Goal: Task Accomplishment & Management: Manage account settings

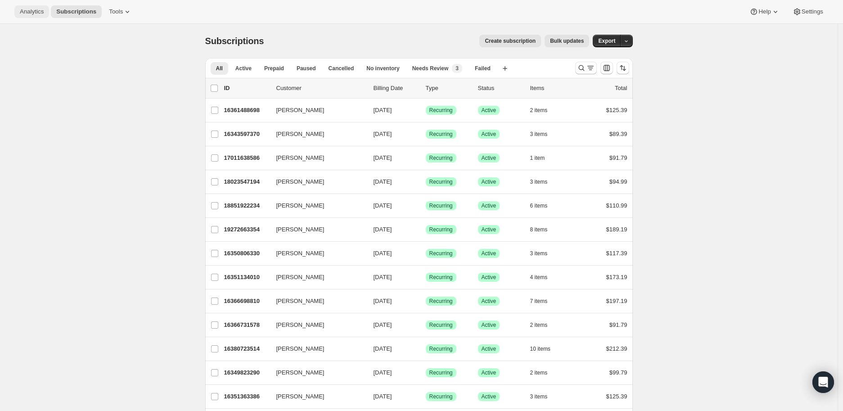
click at [29, 13] on span "Analytics" at bounding box center [32, 11] width 24 height 7
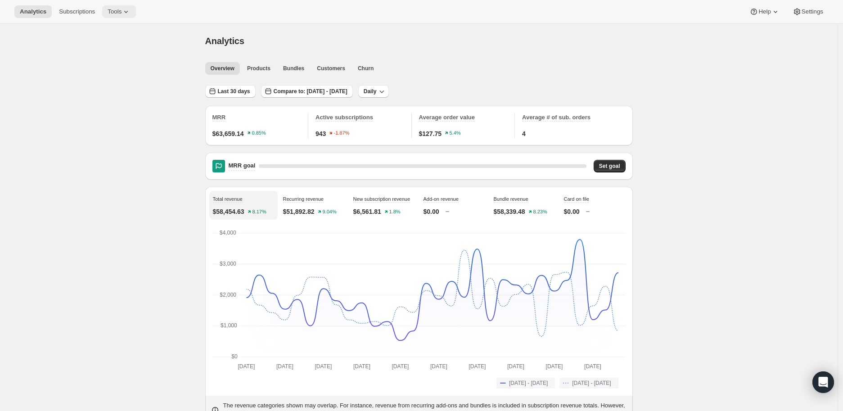
click at [108, 11] on span "Tools" at bounding box center [115, 11] width 14 height 7
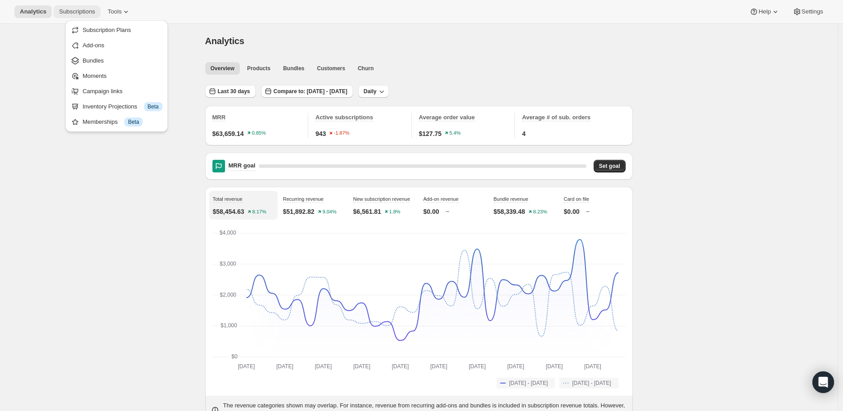
click at [86, 15] on span "Subscriptions" at bounding box center [77, 11] width 36 height 7
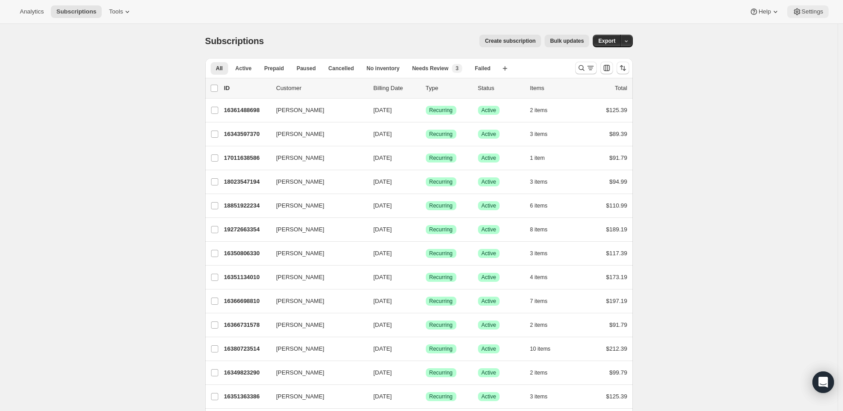
click at [817, 14] on span "Settings" at bounding box center [813, 11] width 22 height 7
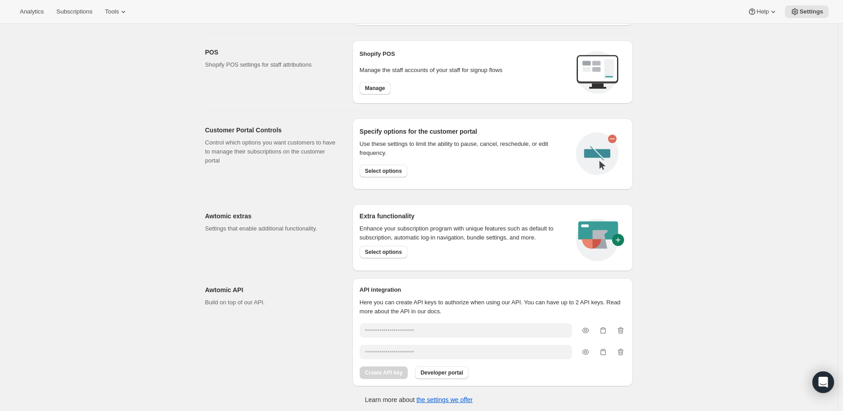
scroll to position [320, 0]
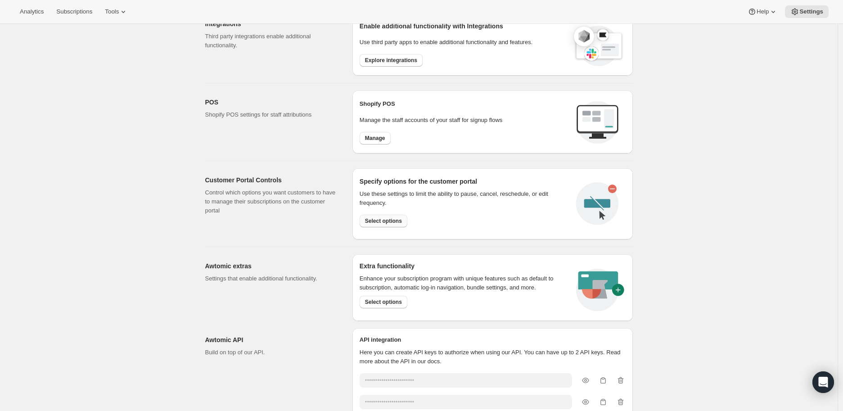
click at [381, 221] on span "Select options" at bounding box center [383, 220] width 37 height 7
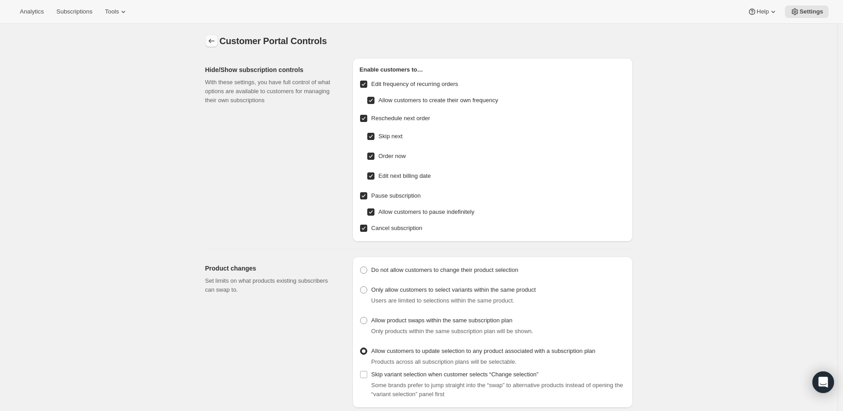
click at [217, 47] on button "Settings" at bounding box center [211, 41] width 13 height 13
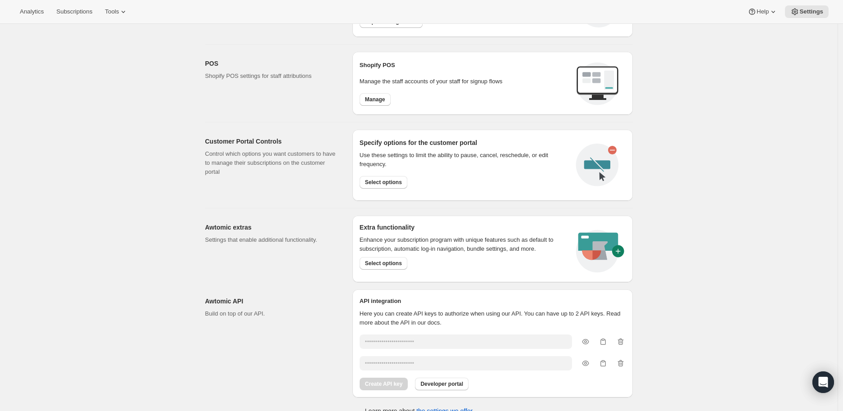
scroll to position [370, 0]
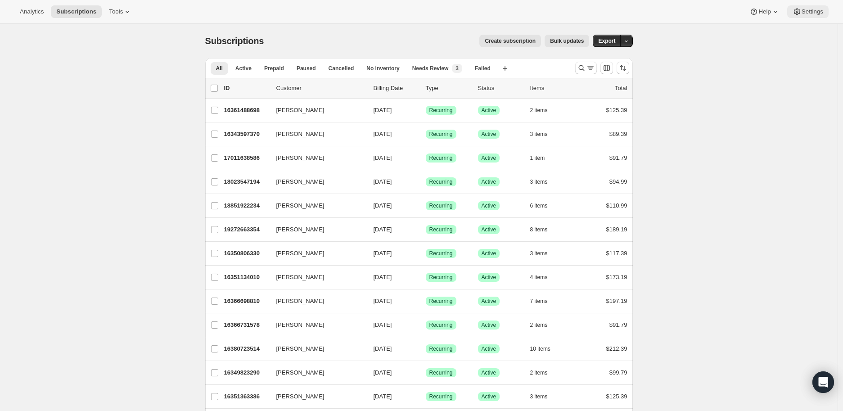
click at [804, 17] on button "Settings" at bounding box center [807, 11] width 41 height 13
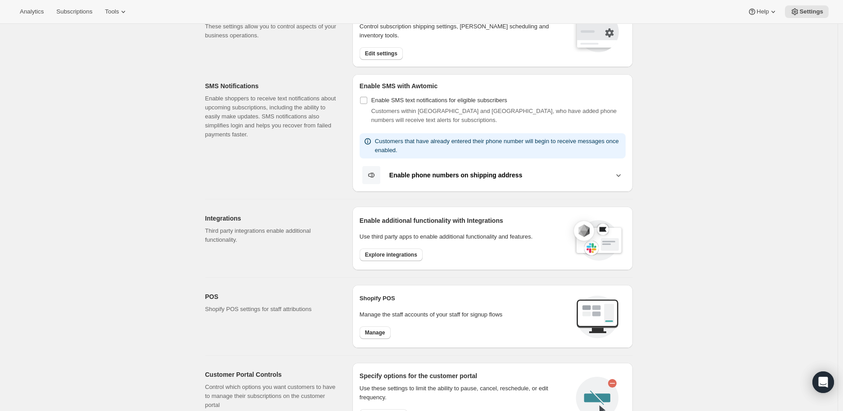
scroll to position [150, 0]
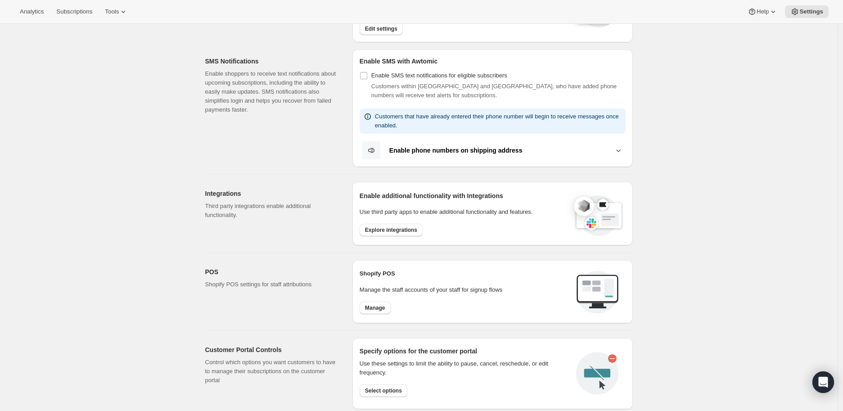
click at [142, 239] on div "Settings. This page is ready Settings Email Customization Customize subscriptio…" at bounding box center [419, 253] width 838 height 759
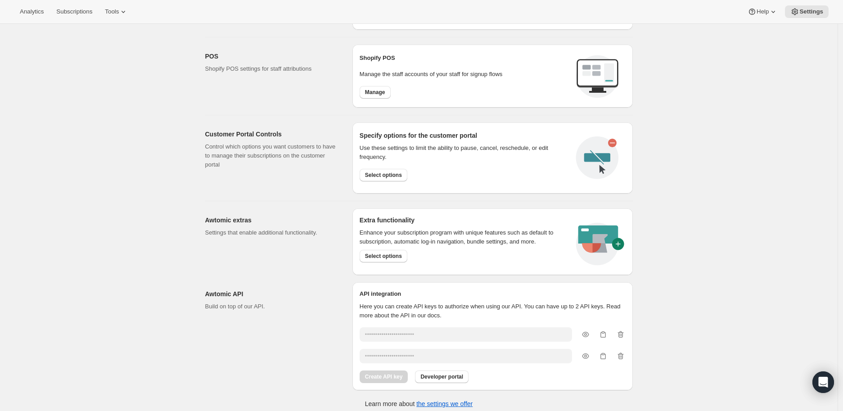
scroll to position [370, 0]
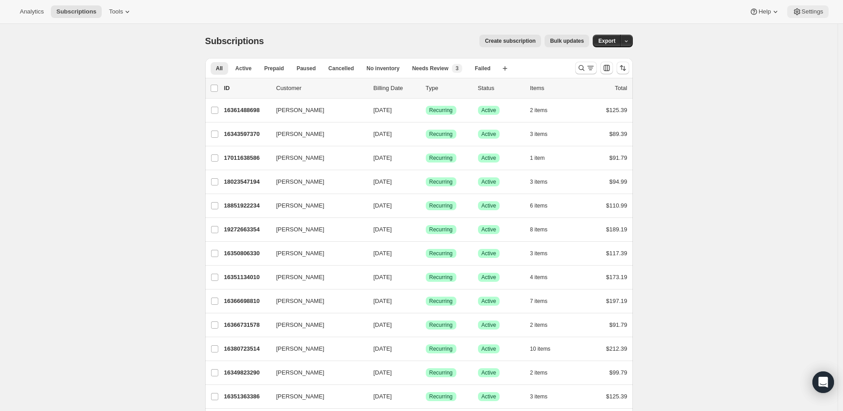
click at [806, 14] on span "Settings" at bounding box center [813, 11] width 22 height 7
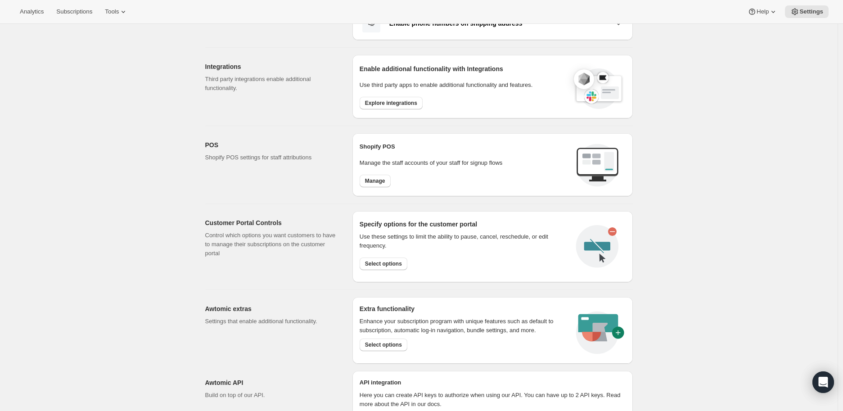
scroll to position [300, 0]
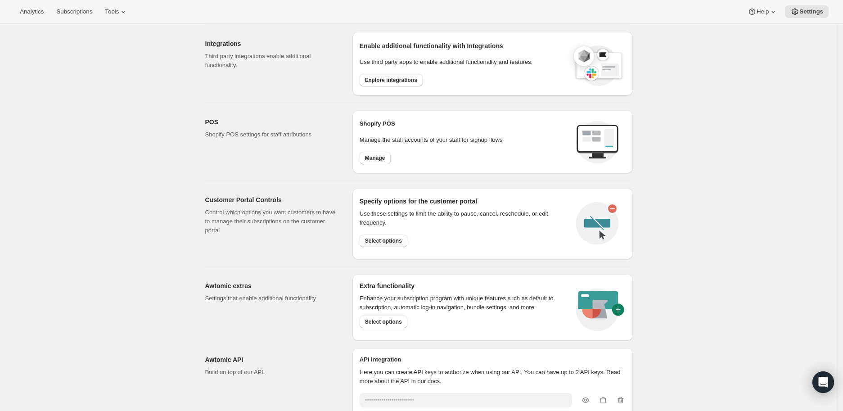
click at [379, 238] on span "Select options" at bounding box center [383, 240] width 37 height 7
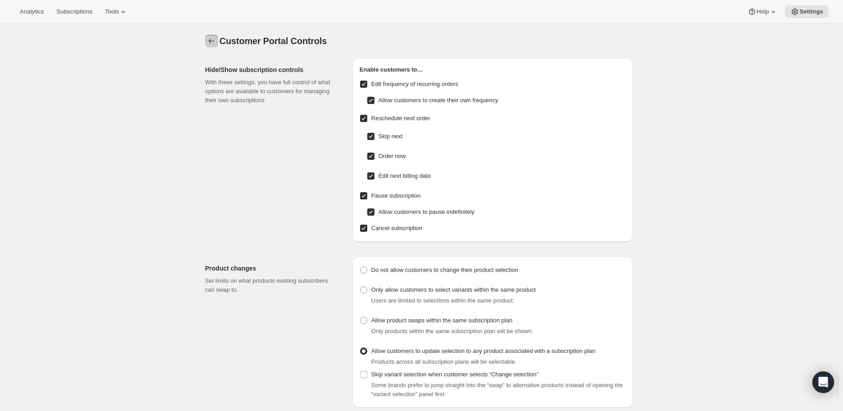
click at [214, 42] on icon "Settings" at bounding box center [211, 40] width 9 height 9
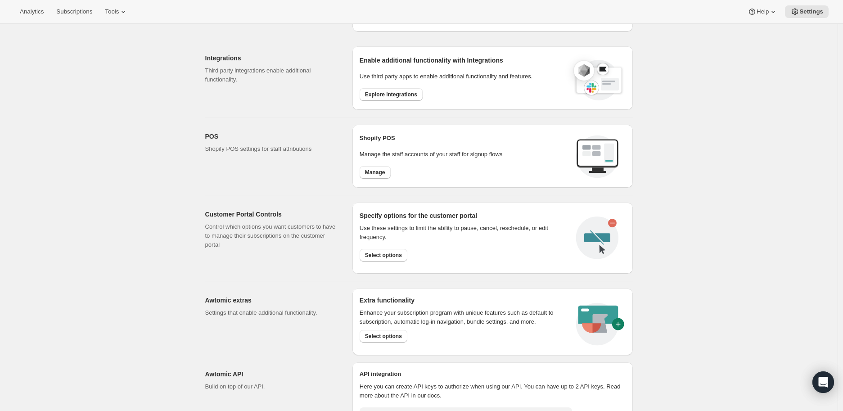
scroll to position [350, 0]
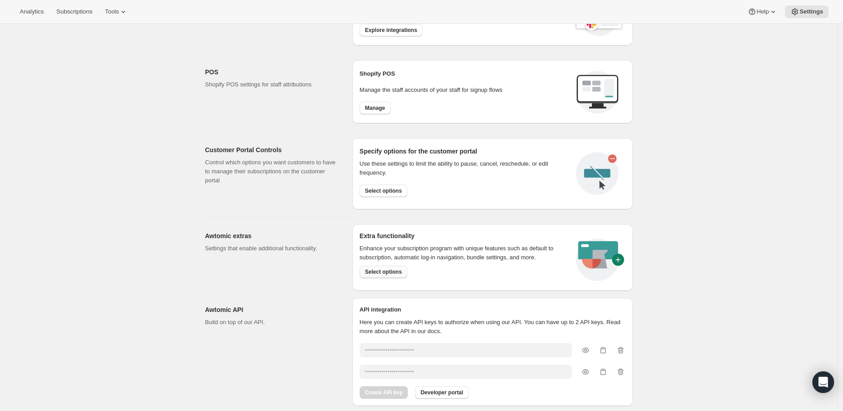
click at [388, 274] on span "Select options" at bounding box center [383, 271] width 37 height 7
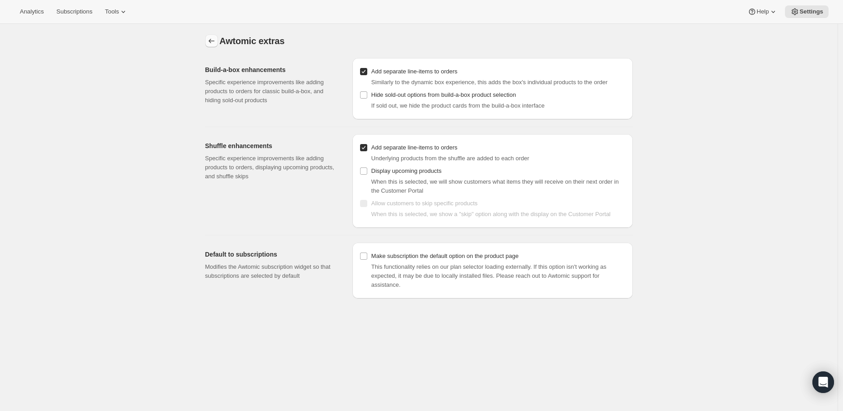
click at [211, 37] on icon "Settings" at bounding box center [211, 40] width 9 height 9
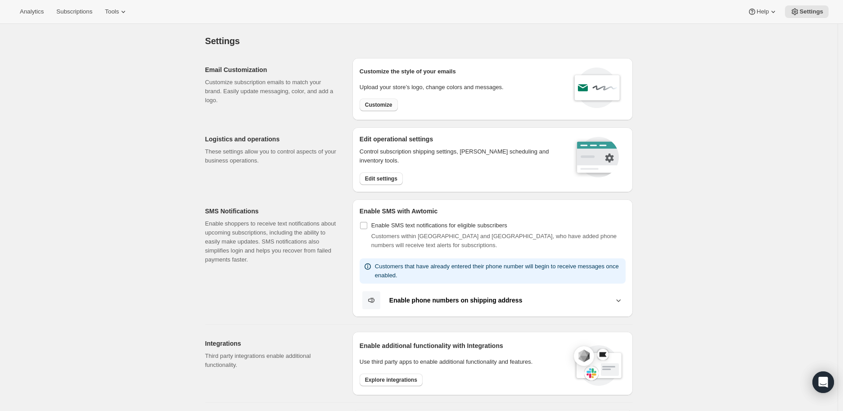
click at [383, 104] on span "Customize" at bounding box center [378, 104] width 27 height 7
select select "subscriptionMessage"
select select "5"
select select "15"
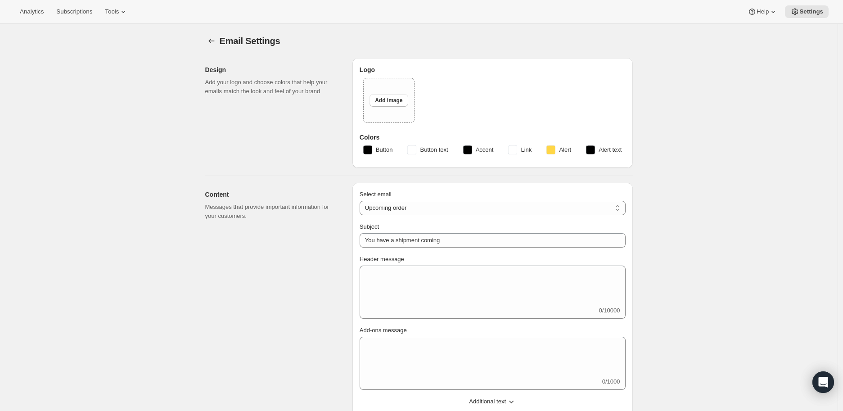
select select "14"
type input "[PERSON_NAME]"
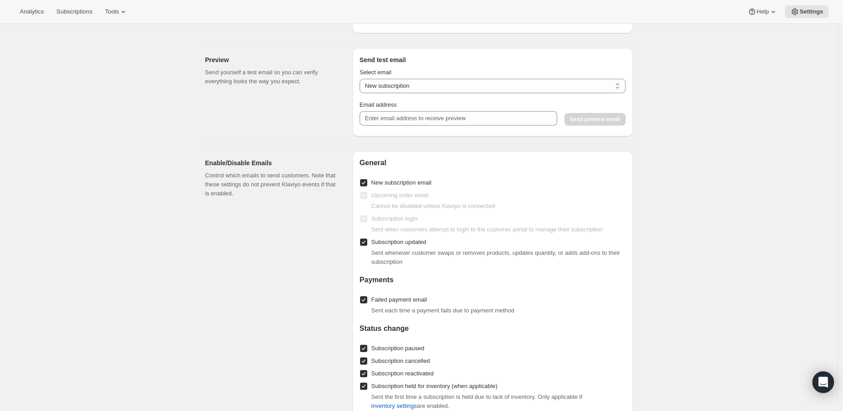
scroll to position [775, 0]
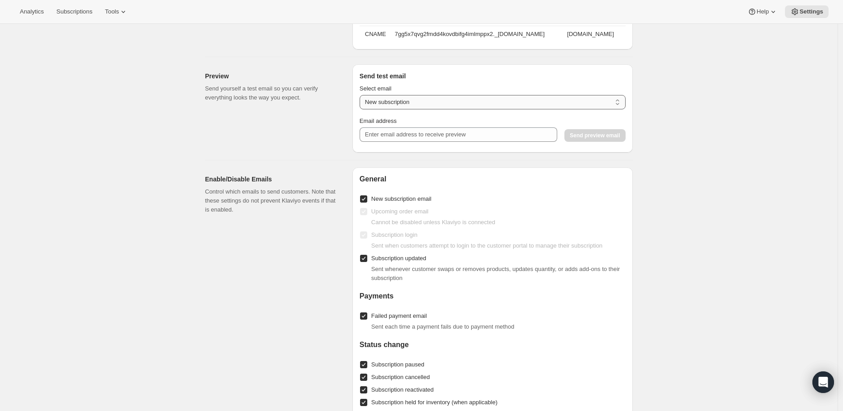
click at [388, 106] on select "New subscription Upcoming order Payment failure Delayed subscription Updated su…" at bounding box center [493, 102] width 266 height 14
select select "subscription-status-changed_cancelled"
click at [362, 101] on select "New subscription Upcoming order Payment failure Delayed subscription Updated su…" at bounding box center [493, 102] width 266 height 14
click at [433, 142] on input "Email address" at bounding box center [459, 134] width 198 height 14
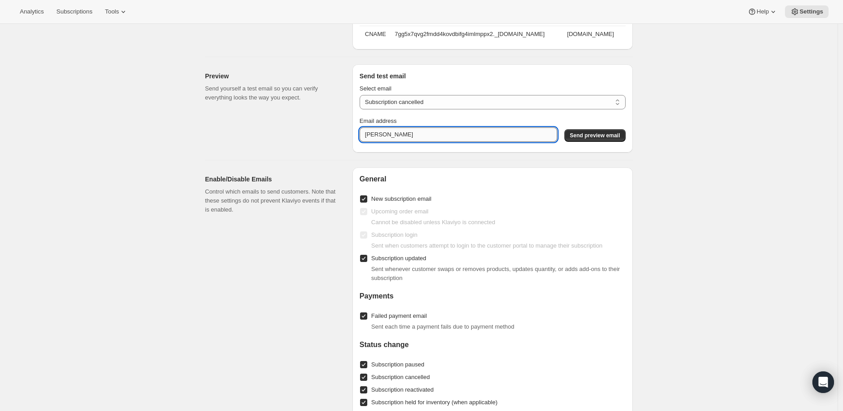
type input "[PERSON_NAME][EMAIL_ADDRESS][PERSON_NAME][DOMAIN_NAME]"
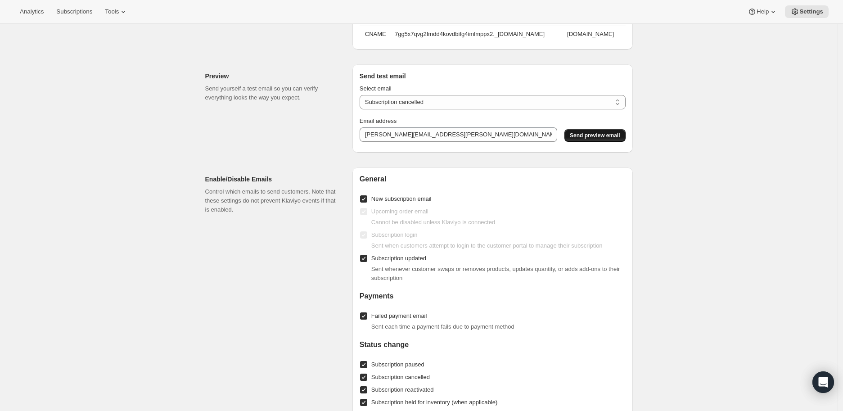
click at [606, 139] on span "Send preview email" at bounding box center [595, 135] width 50 height 7
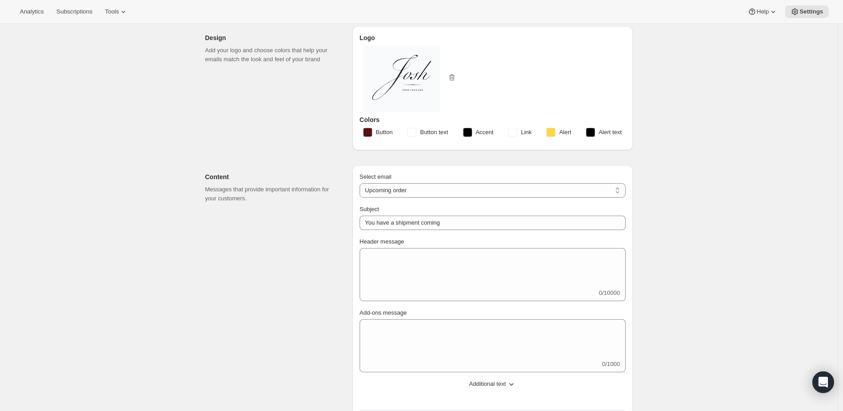
scroll to position [0, 0]
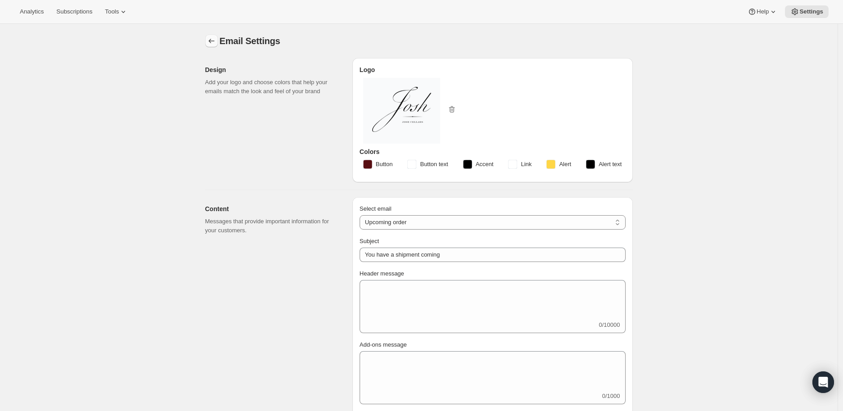
click at [208, 39] on button "Settings" at bounding box center [211, 41] width 13 height 13
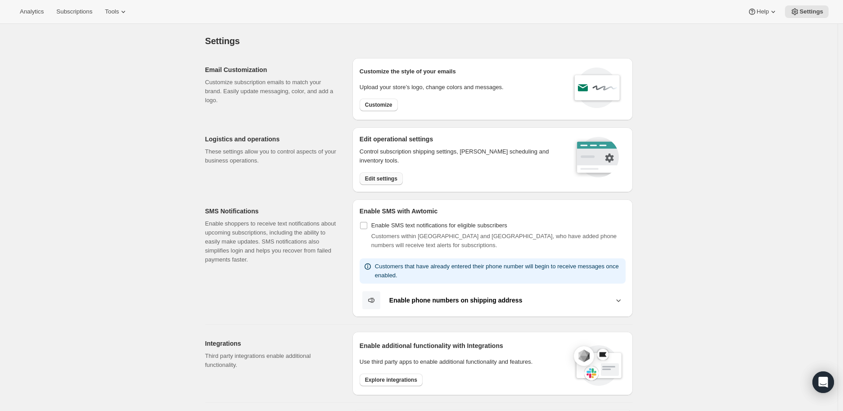
click at [373, 180] on span "Edit settings" at bounding box center [381, 178] width 32 height 7
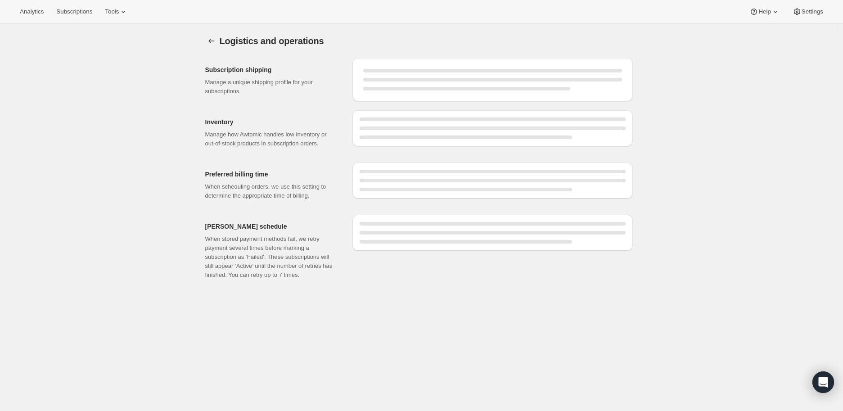
select select "DAY"
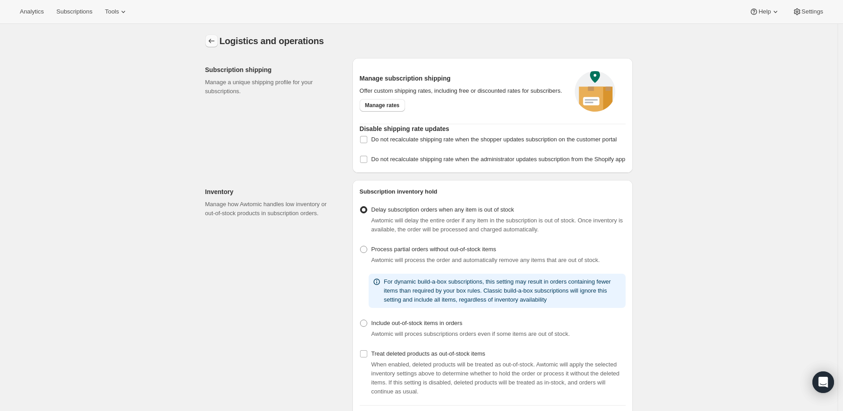
click at [210, 37] on icon "Settings" at bounding box center [211, 40] width 9 height 9
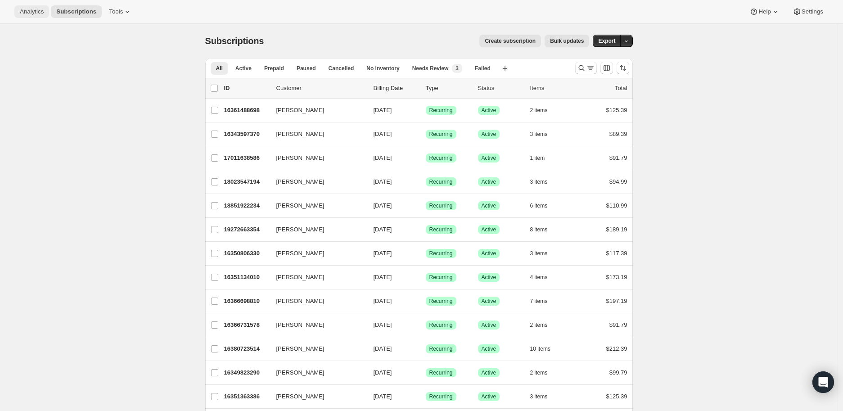
click at [35, 13] on span "Analytics" at bounding box center [32, 11] width 24 height 7
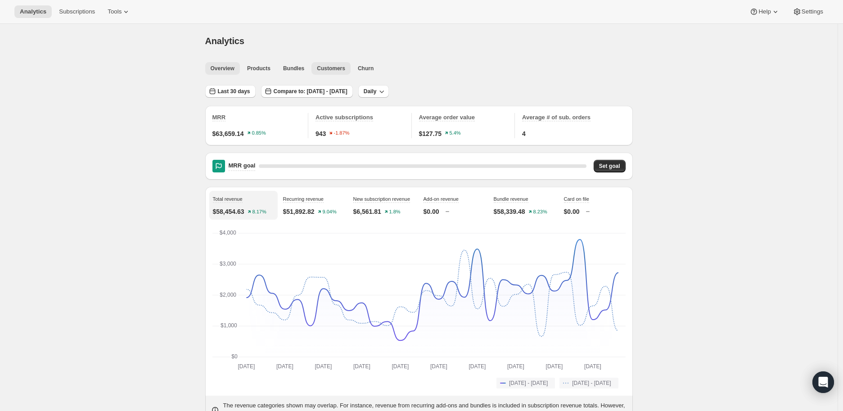
click at [322, 65] on span "Customers" at bounding box center [331, 68] width 28 height 7
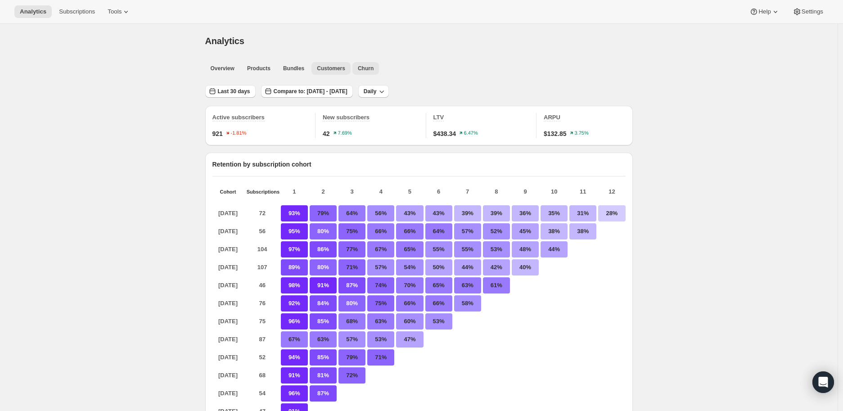
click at [358, 71] on span "Churn" at bounding box center [366, 68] width 16 height 7
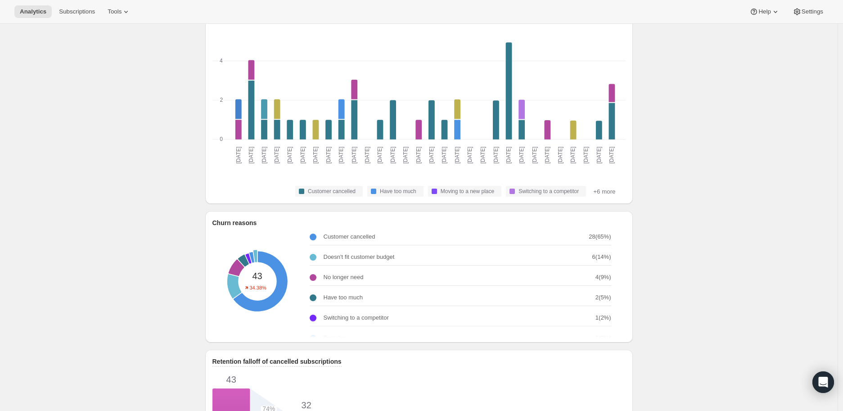
scroll to position [150, 0]
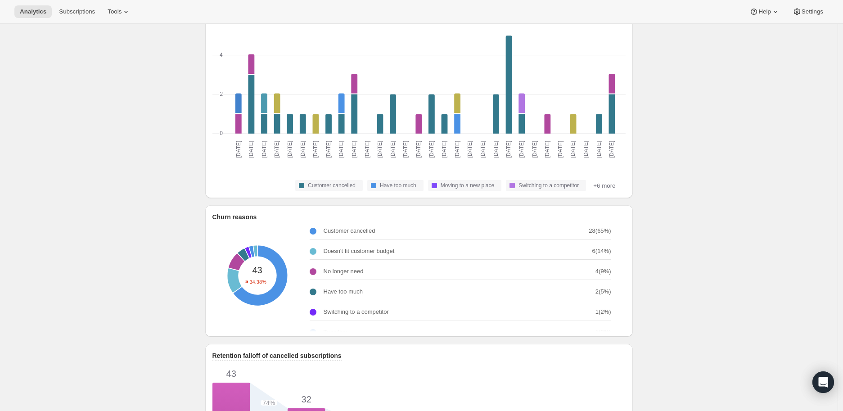
click at [233, 221] on p "Churn reasons" at bounding box center [234, 216] width 45 height 9
click at [262, 284] on div at bounding box center [255, 283] width 14 height 14
click at [273, 301] on div "Customer cancelled: Customer cancelled - 28" at bounding box center [257, 276] width 120 height 120
click at [258, 284] on div at bounding box center [255, 283] width 14 height 14
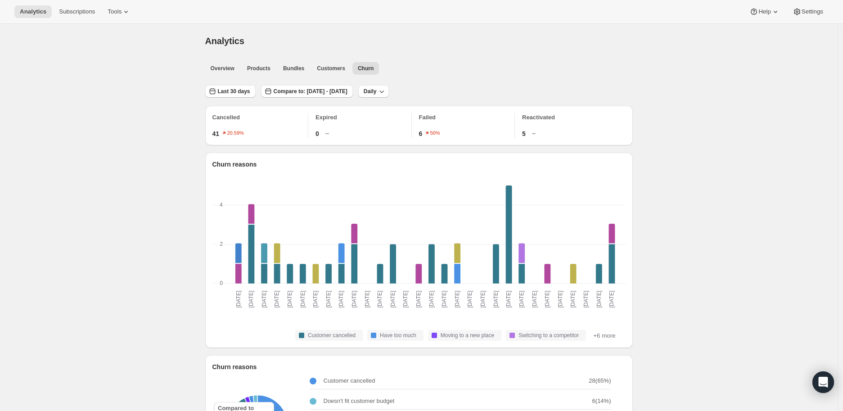
scroll to position [300, 0]
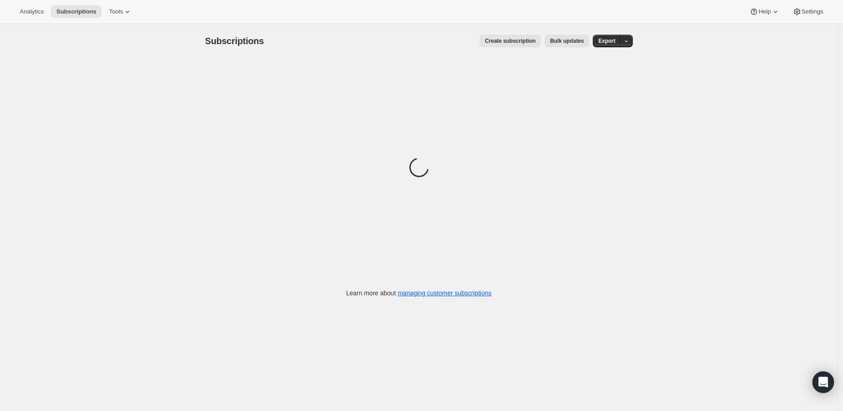
click at [806, 11] on span "Settings" at bounding box center [813, 11] width 22 height 7
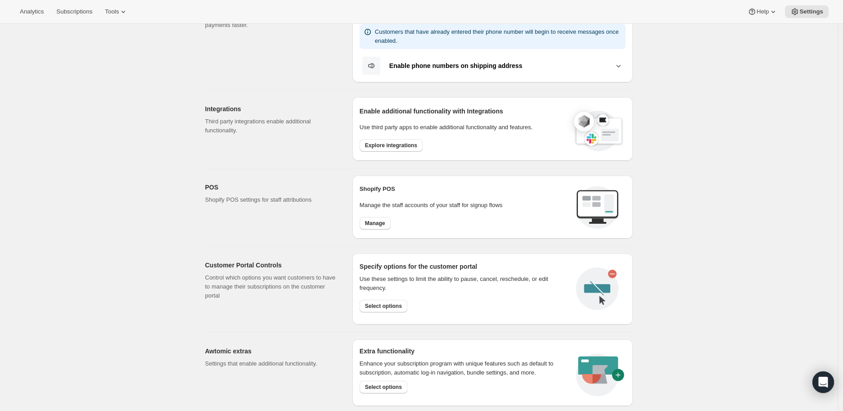
scroll to position [250, 0]
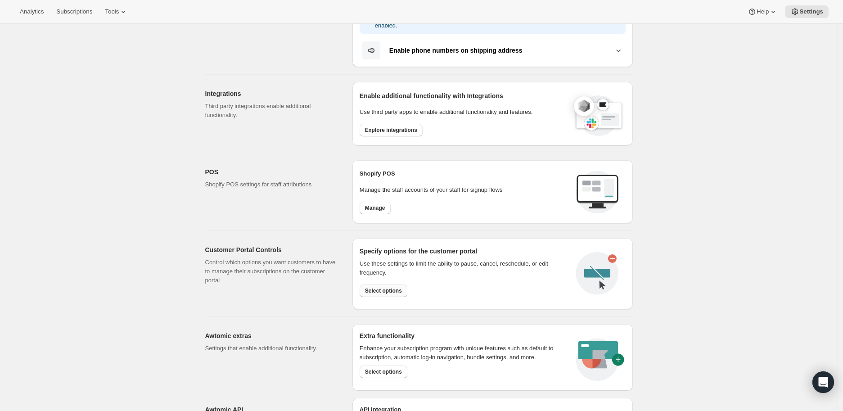
click at [386, 293] on span "Select options" at bounding box center [383, 290] width 37 height 7
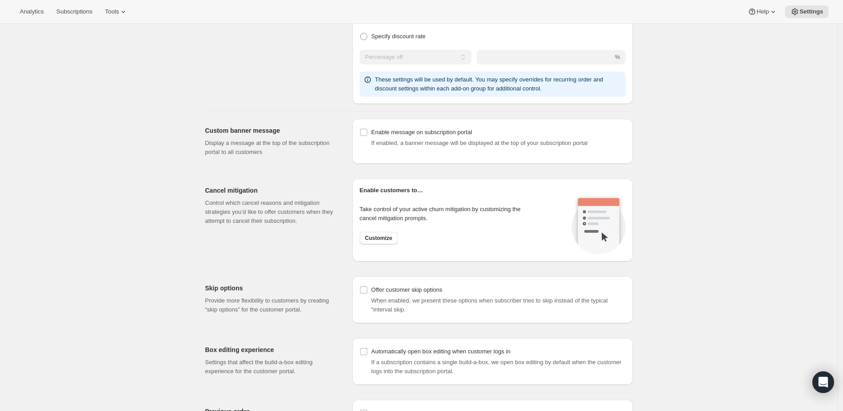
scroll to position [550, 0]
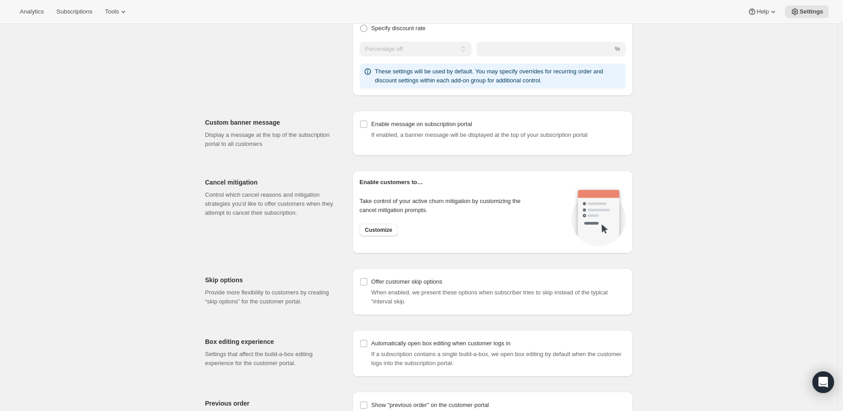
click at [298, 208] on p "Control which cancel reasons and mitigation strategies you’d like to offer cust…" at bounding box center [271, 203] width 133 height 27
click at [383, 226] on span "Customize" at bounding box center [378, 229] width 27 height 7
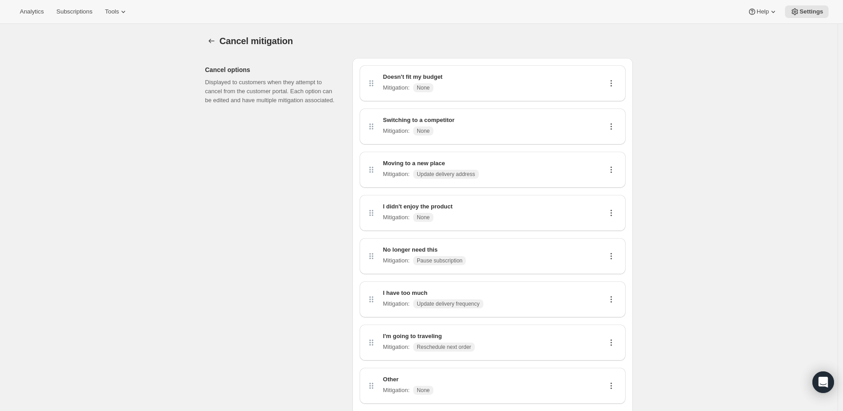
click at [401, 91] on p "Mitigation :" at bounding box center [396, 87] width 27 height 9
click at [209, 42] on icon "Customer Portal Controls" at bounding box center [211, 40] width 9 height 9
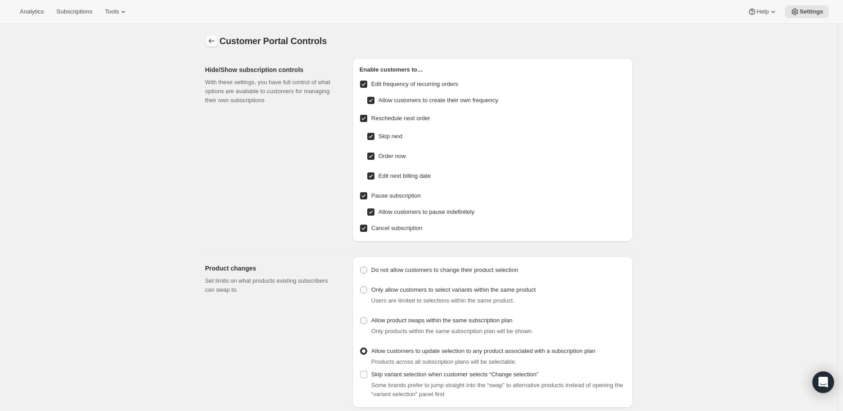
click at [213, 39] on icon "Settings" at bounding box center [211, 40] width 9 height 9
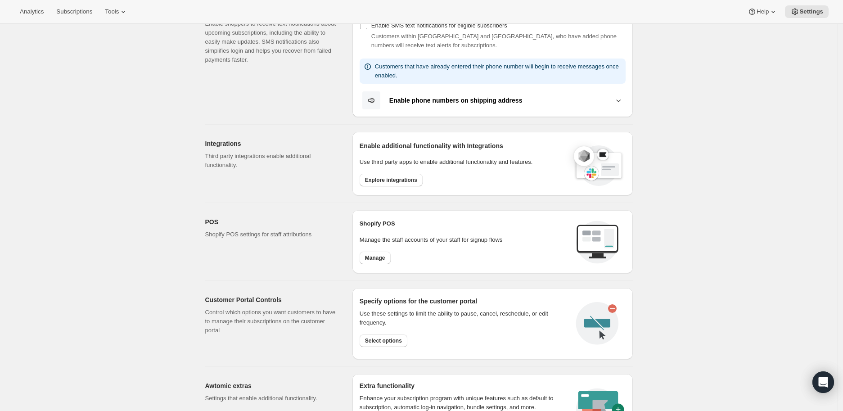
scroll to position [250, 0]
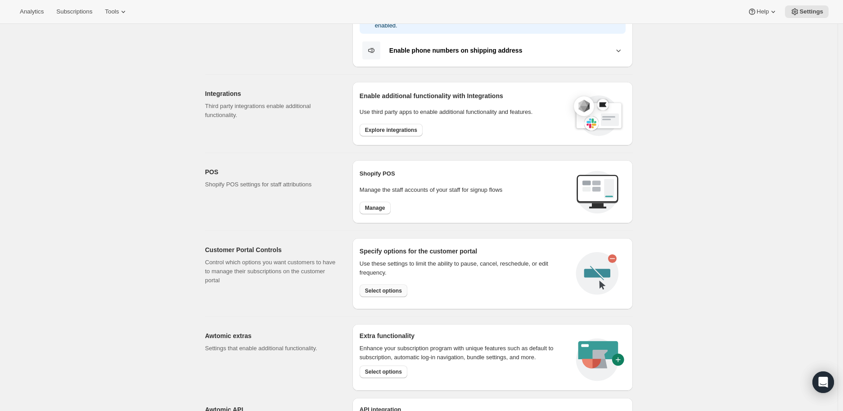
click at [385, 290] on span "Select options" at bounding box center [383, 290] width 37 height 7
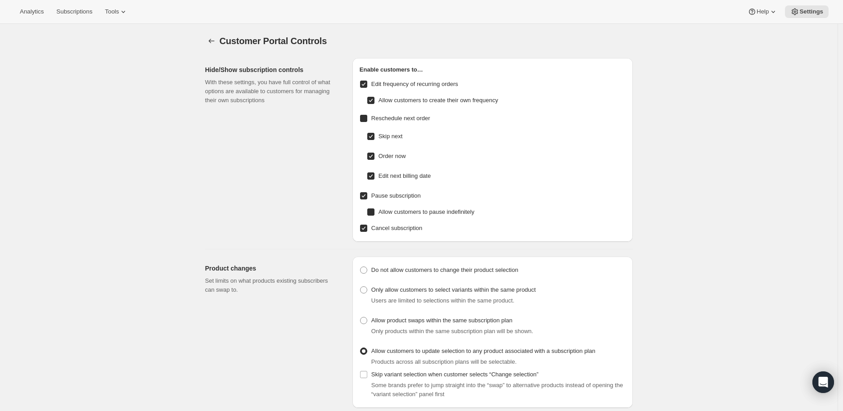
checkbox input "true"
radio input "true"
drag, startPoint x: 226, startPoint y: 42, endPoint x: 365, endPoint y: 45, distance: 139.1
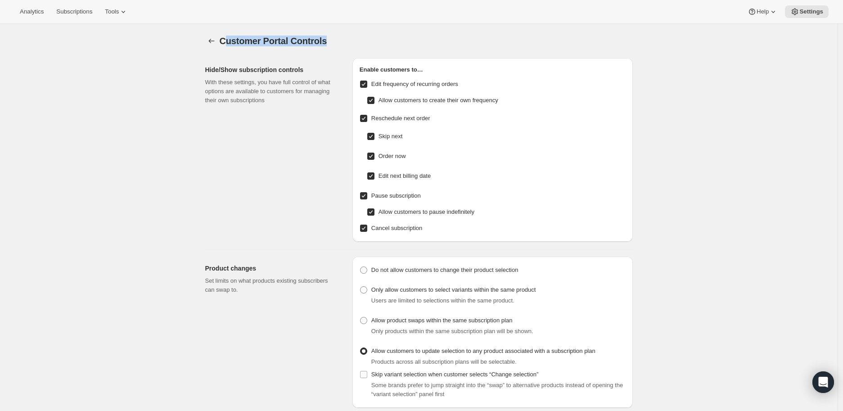
click at [365, 45] on div "Customer Portal Controls" at bounding box center [349, 41] width 258 height 13
click at [268, 66] on h2 "Hide/Show subscription controls" at bounding box center [271, 69] width 133 height 9
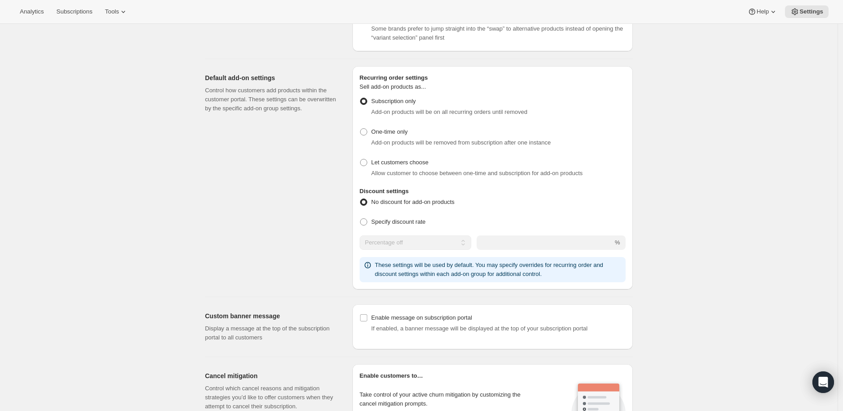
scroll to position [500, 0]
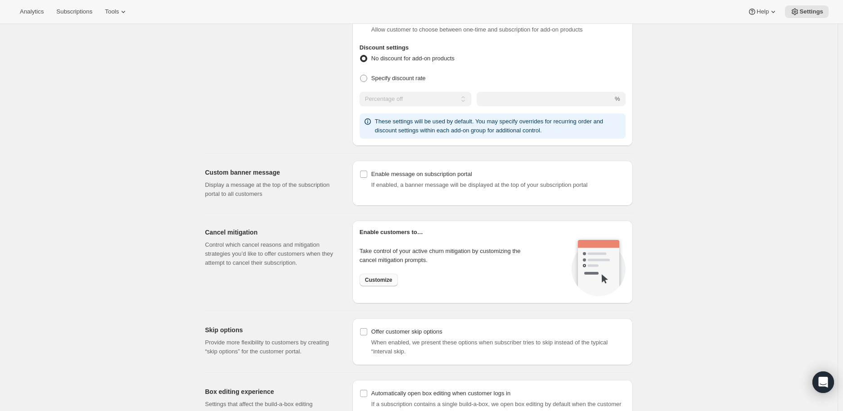
click at [386, 282] on span "Customize" at bounding box center [378, 279] width 27 height 7
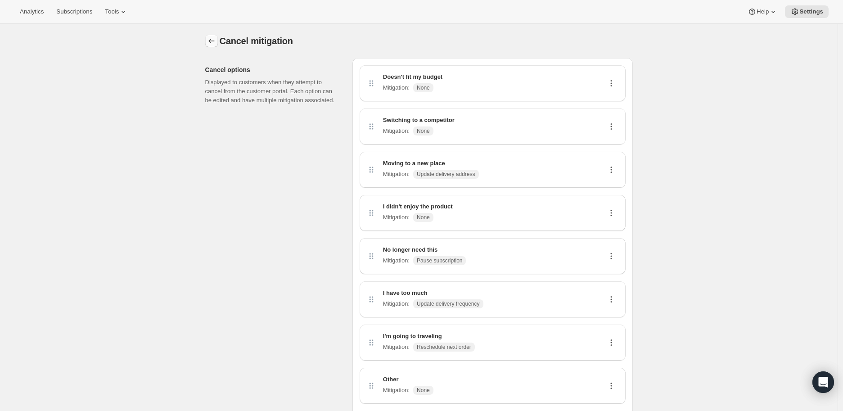
click at [212, 38] on icon "Customer Portal Controls" at bounding box center [211, 40] width 9 height 9
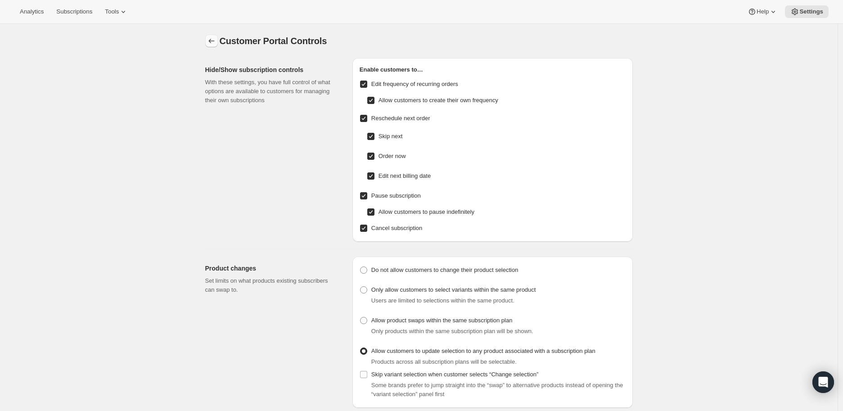
click at [216, 41] on icon "Settings" at bounding box center [211, 40] width 9 height 9
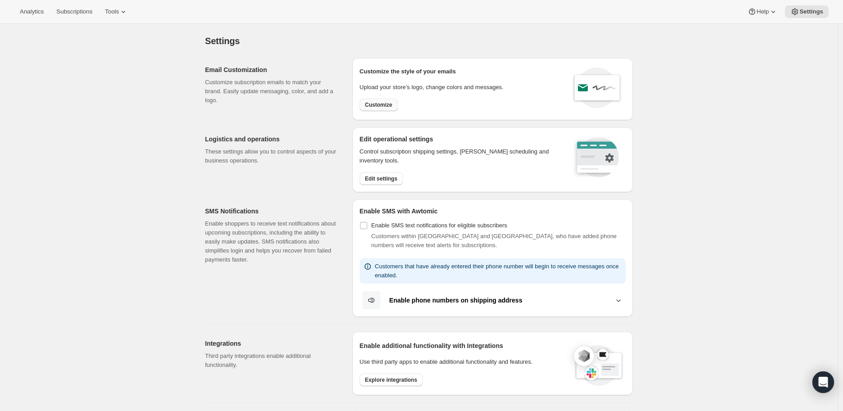
click at [374, 106] on span "Customize" at bounding box center [378, 104] width 27 height 7
select select "subscriptionMessage"
select select "5"
select select "15"
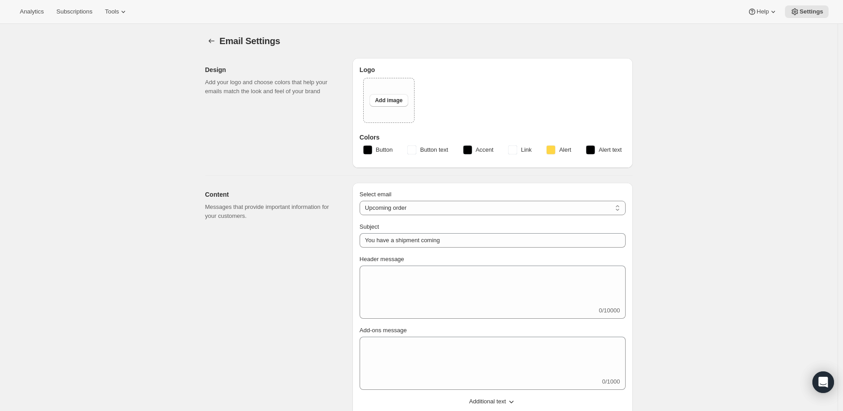
select select "14"
type input "[PERSON_NAME]"
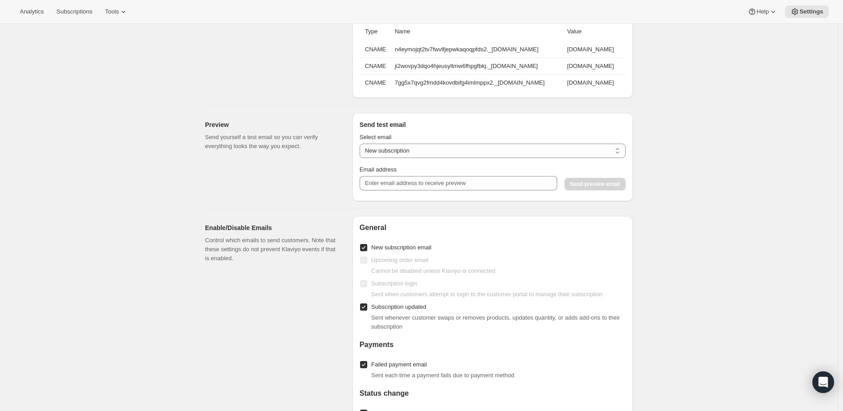
scroll to position [700, 0]
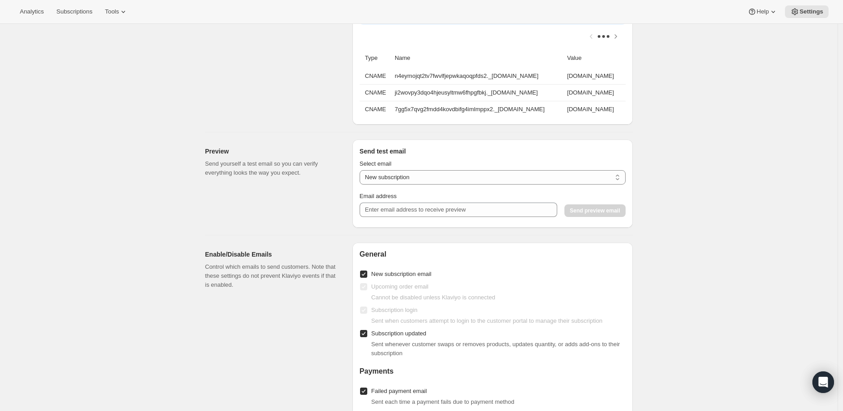
click at [393, 168] on div "Select email" at bounding box center [493, 163] width 266 height 9
click at [393, 181] on select "New subscription Upcoming order Payment failure Delayed subscription Updated su…" at bounding box center [493, 177] width 266 height 14
select select "subscription-status-changed_cancelled"
click at [362, 176] on select "New subscription Upcoming order Payment failure Delayed subscription Updated su…" at bounding box center [493, 177] width 266 height 14
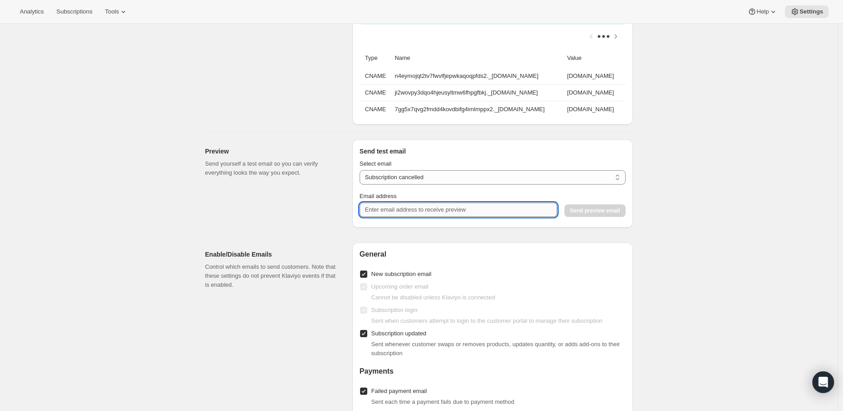
click at [449, 217] on input "Email address" at bounding box center [459, 210] width 198 height 14
type input "nicole.david@deutschfamily.com"
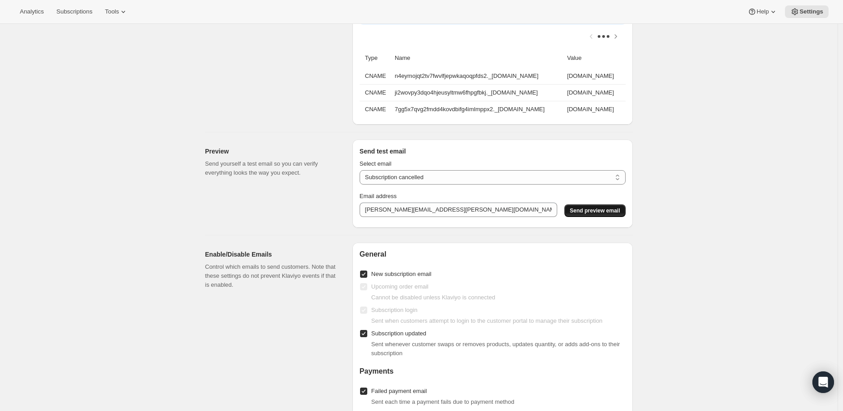
click at [588, 214] on span "Send preview email" at bounding box center [595, 210] width 50 height 7
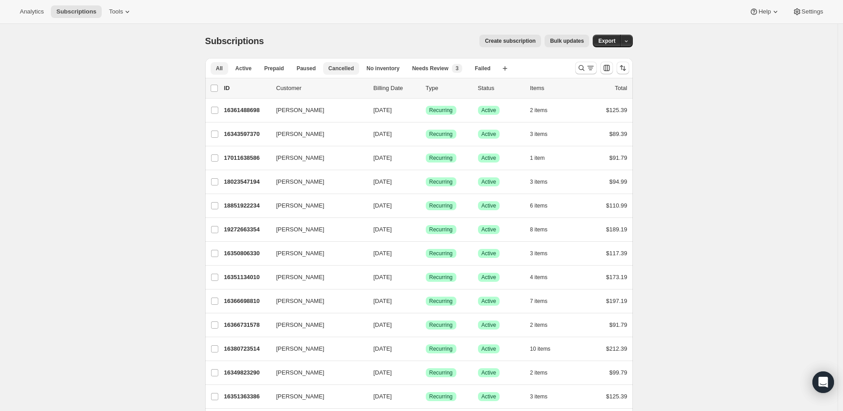
click at [349, 65] on span "Cancelled" at bounding box center [342, 68] width 26 height 7
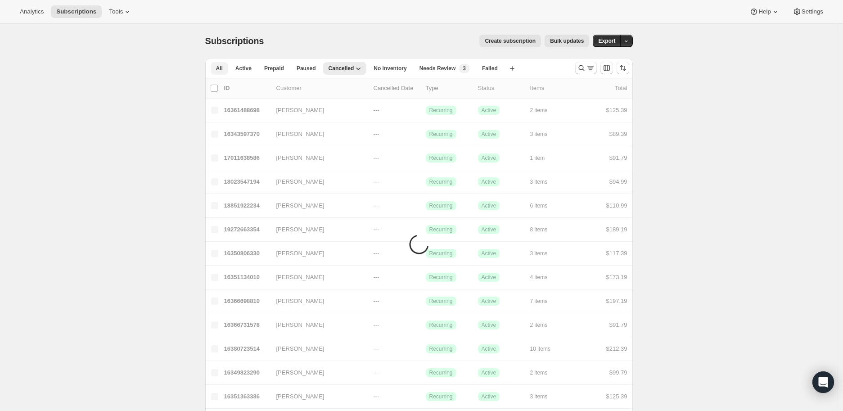
click at [225, 63] on button "All" at bounding box center [220, 68] width 18 height 13
